Goal: Information Seeking & Learning: Check status

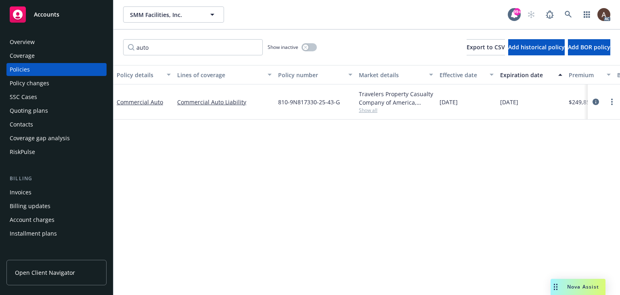
click at [306, 171] on div "Policy details Lines of coverage Policy number Market details Effective date Ex…" at bounding box center [366, 180] width 507 height 230
